Goal: Task Accomplishment & Management: Check status

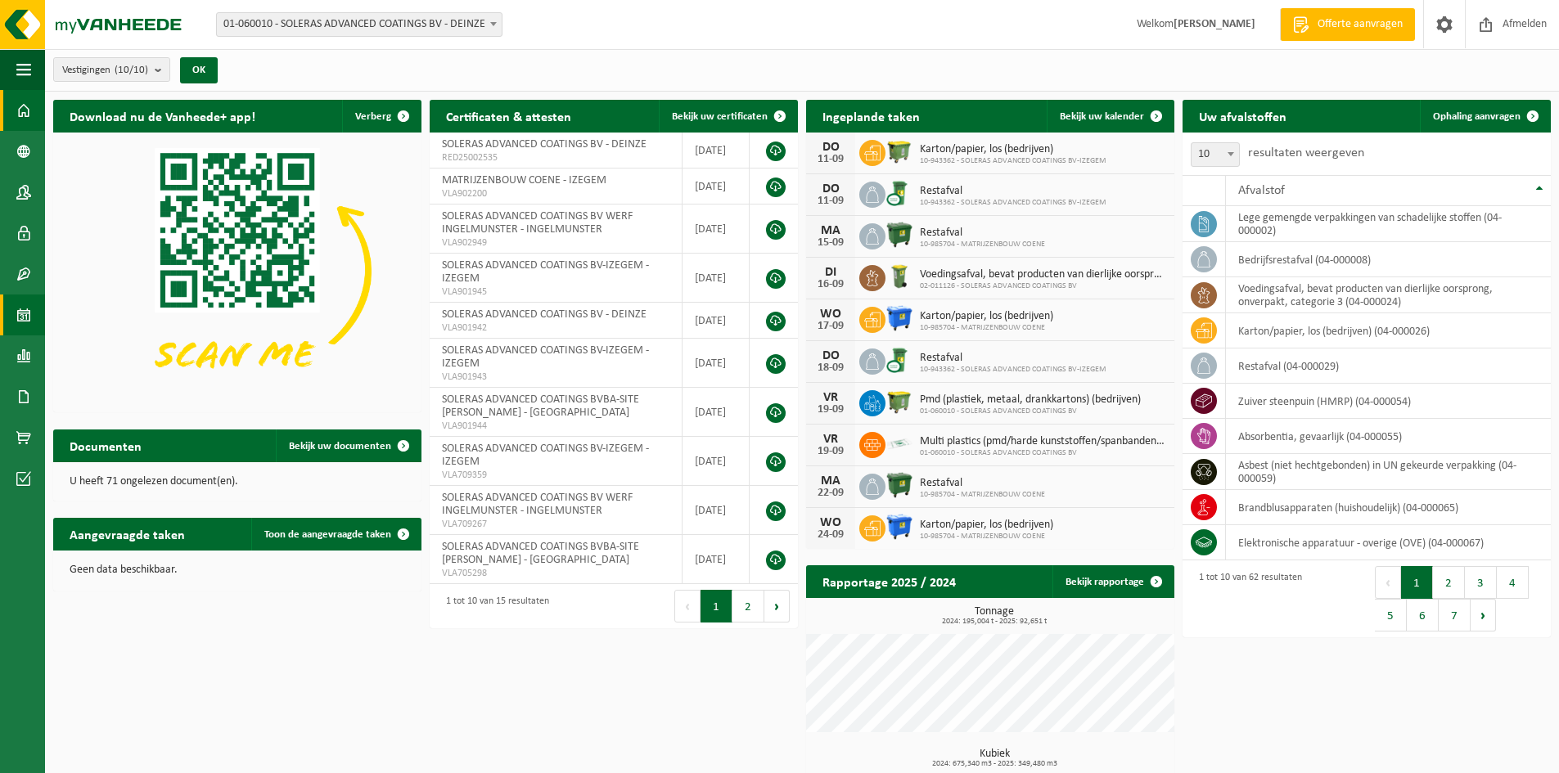
click at [22, 316] on span at bounding box center [23, 315] width 15 height 41
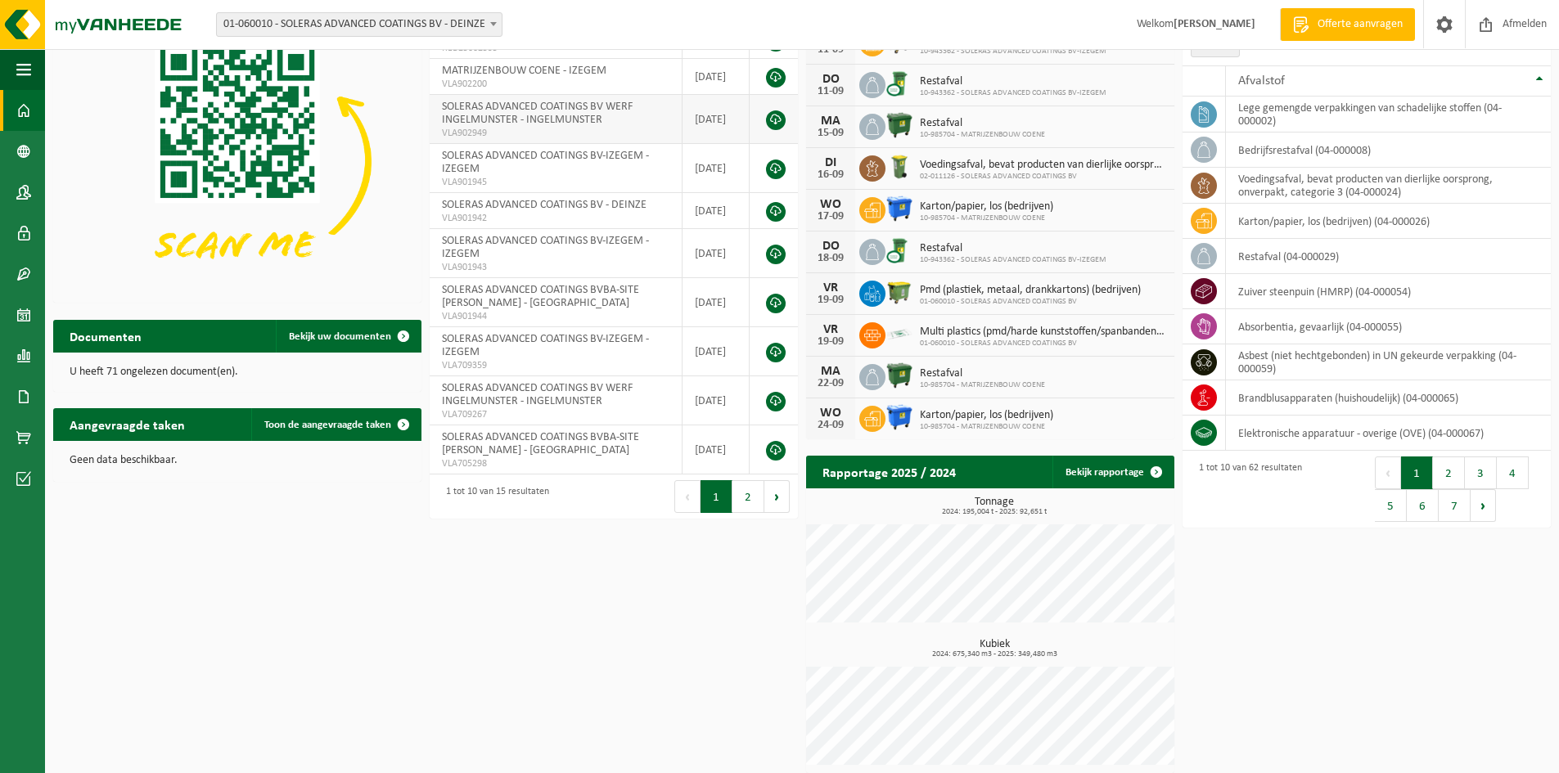
scroll to position [117, 0]
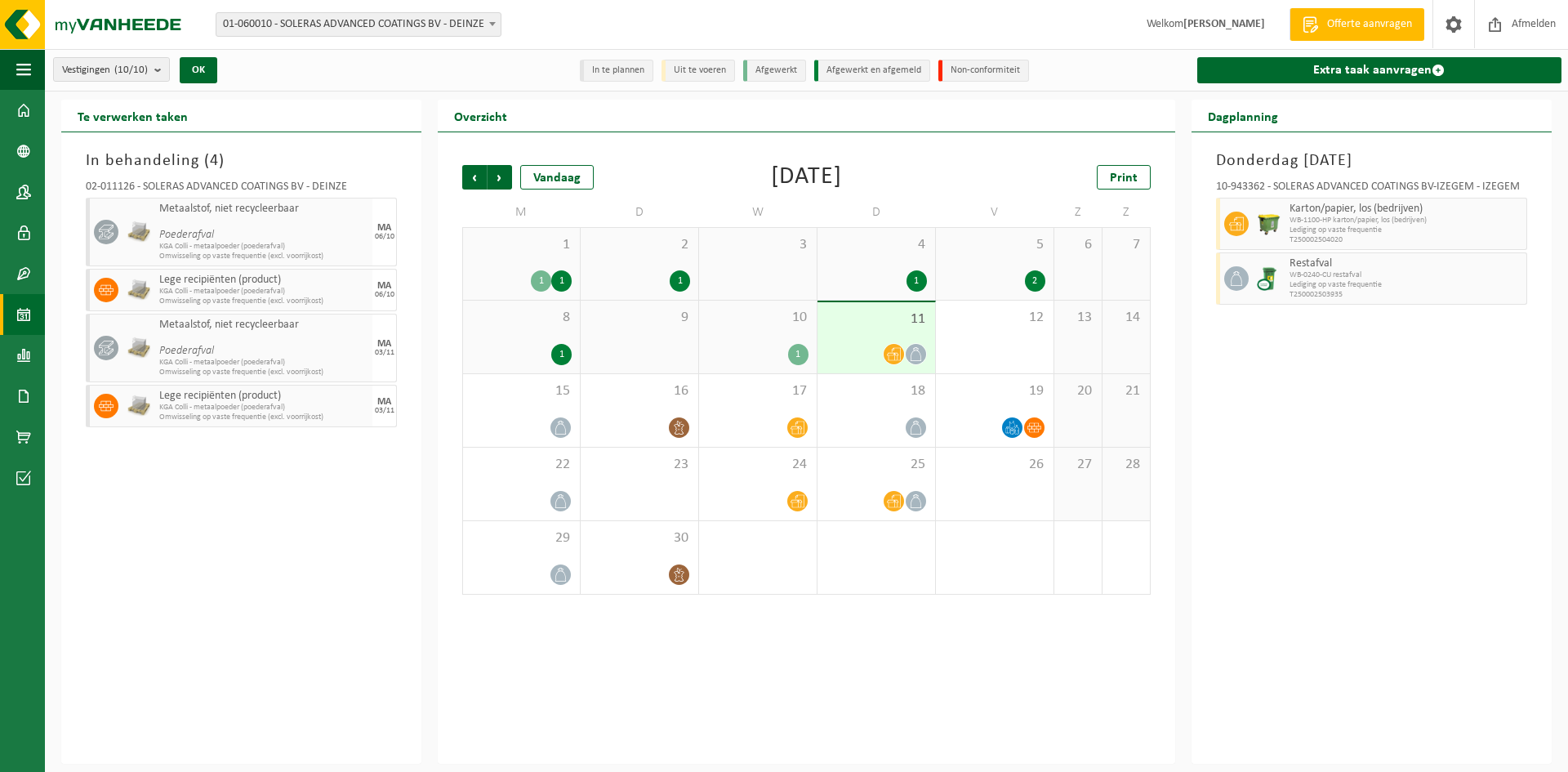
click at [867, 326] on span "11" at bounding box center [875, 320] width 101 height 18
